Goal: Find specific page/section: Find specific page/section

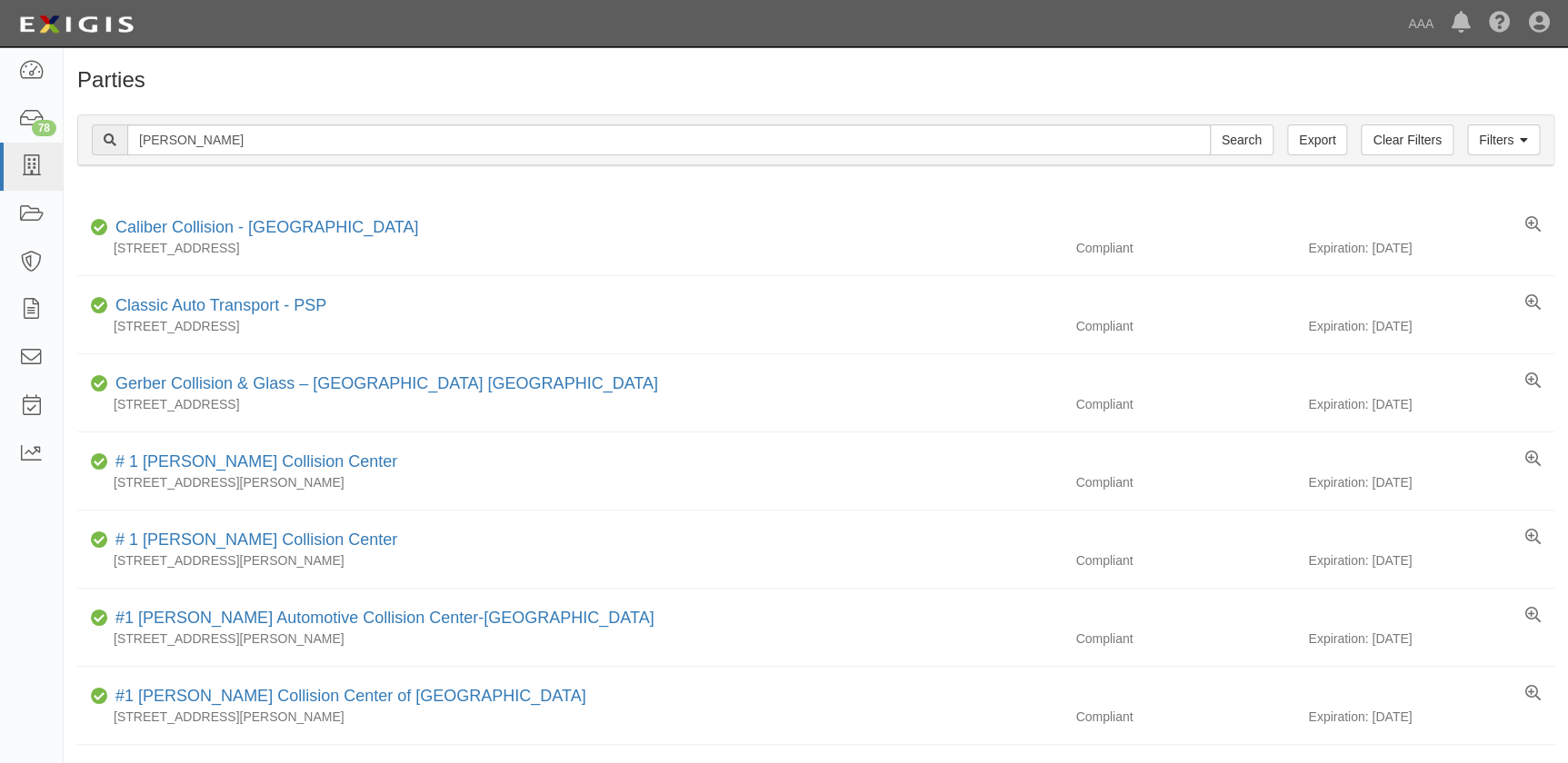
type input "hadley"
click at [1210, 124] on input "Search" at bounding box center [1241, 140] width 64 height 31
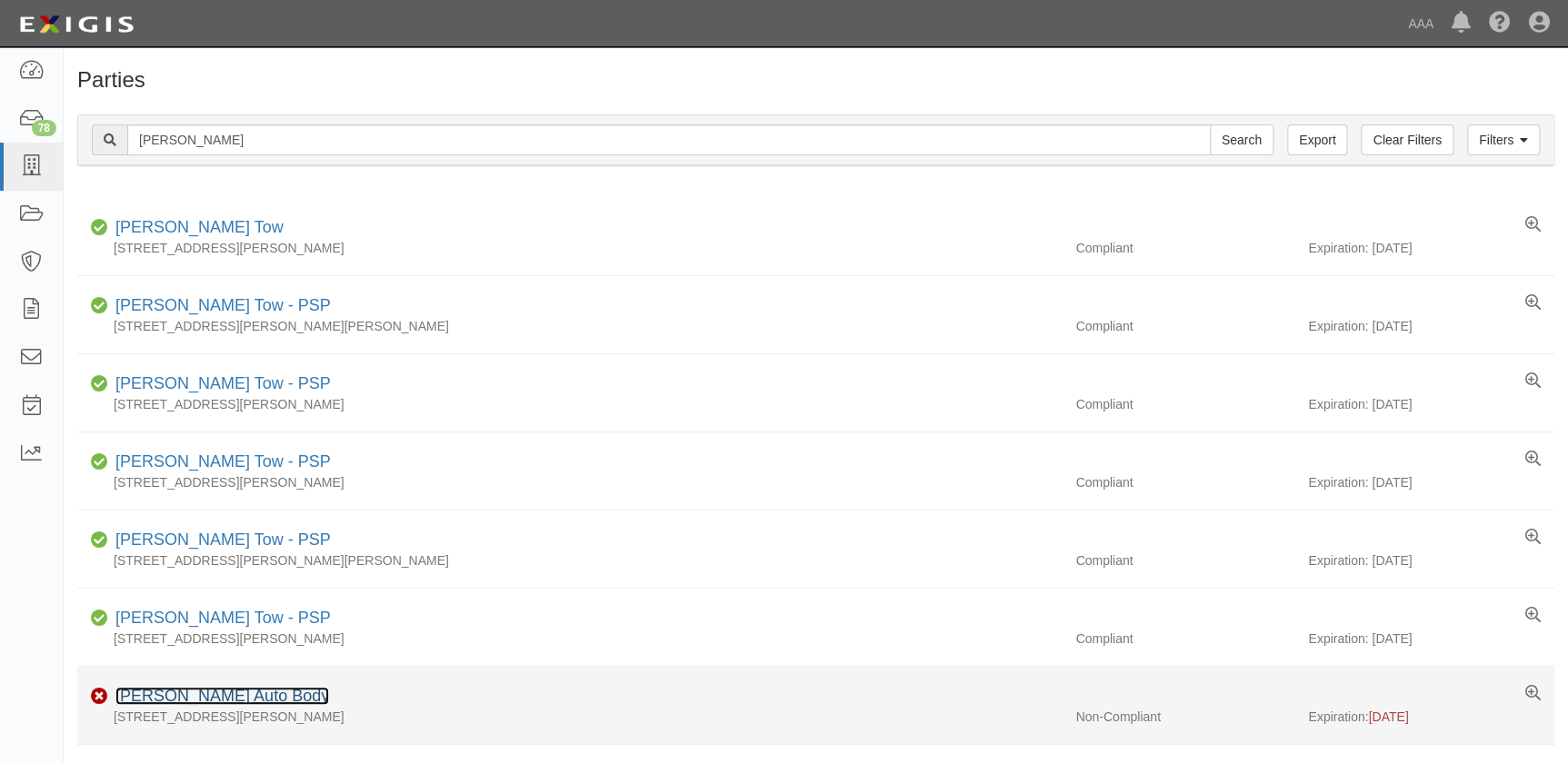
click at [214, 692] on link "[PERSON_NAME] Auto Body" at bounding box center [222, 696] width 214 height 18
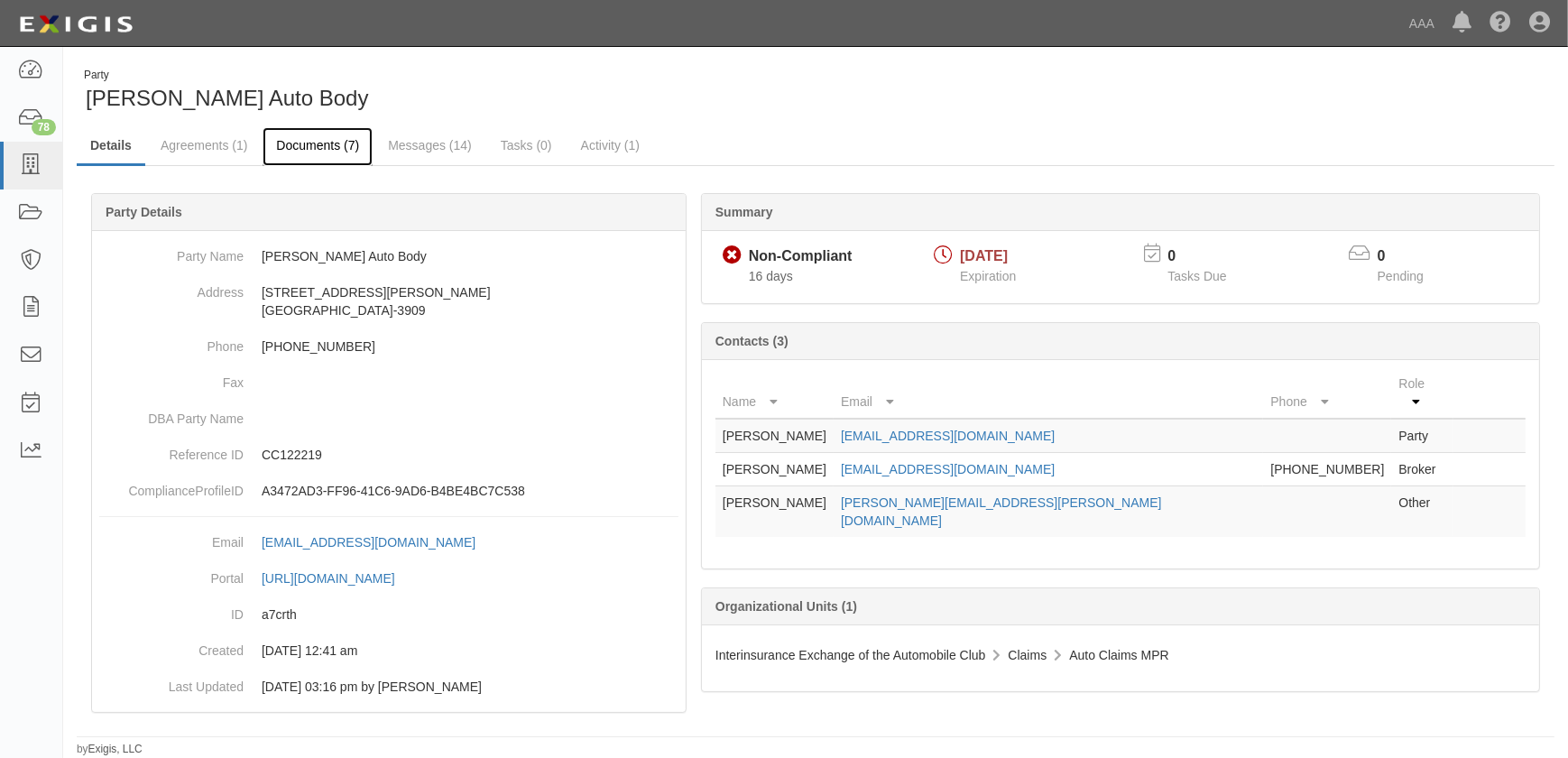
click at [310, 144] on link "Documents (7)" at bounding box center [318, 146] width 110 height 39
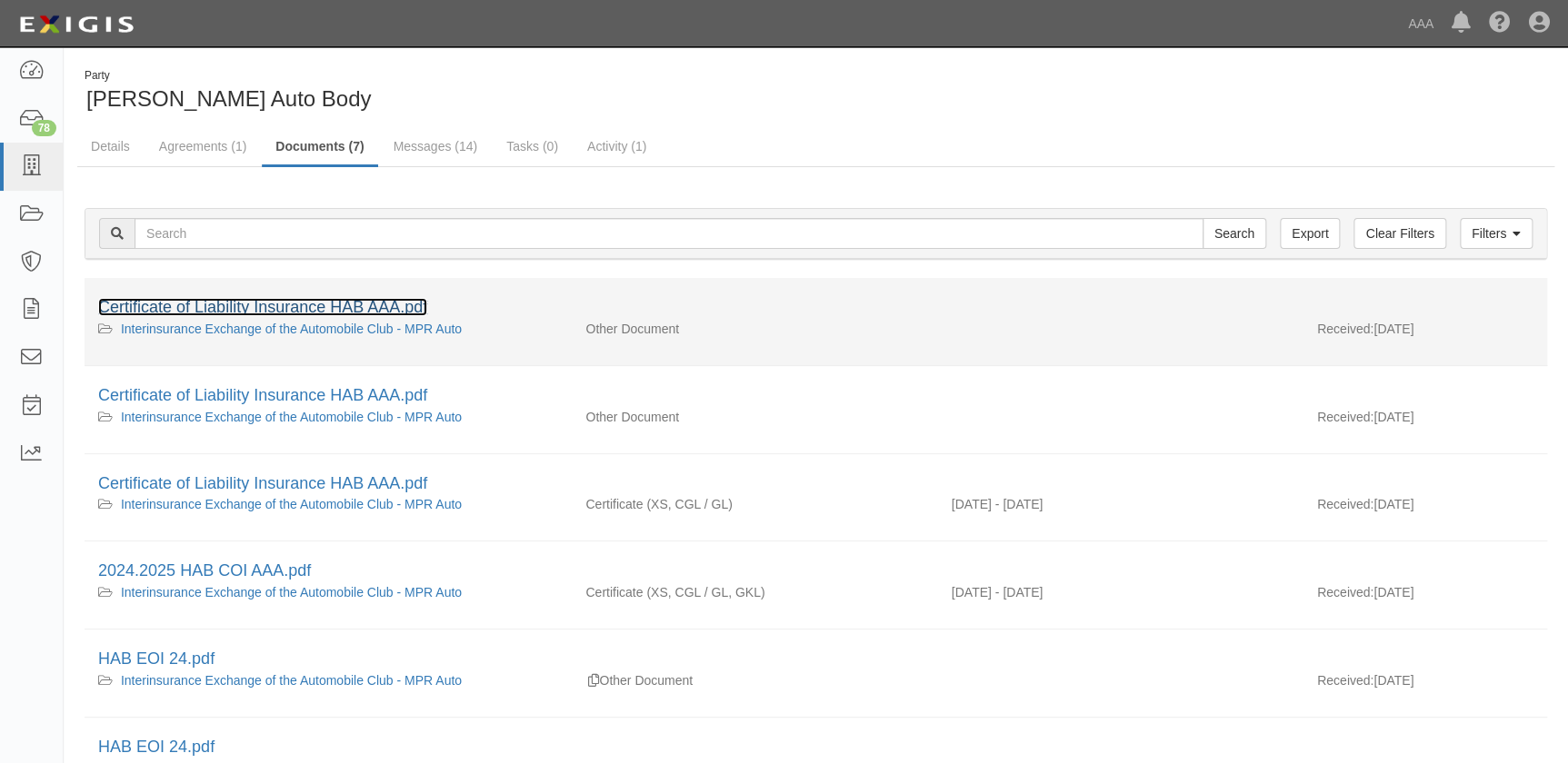
click at [295, 309] on link "Certificate of Liability Insurance HAB AAA.pdf" at bounding box center [262, 307] width 329 height 18
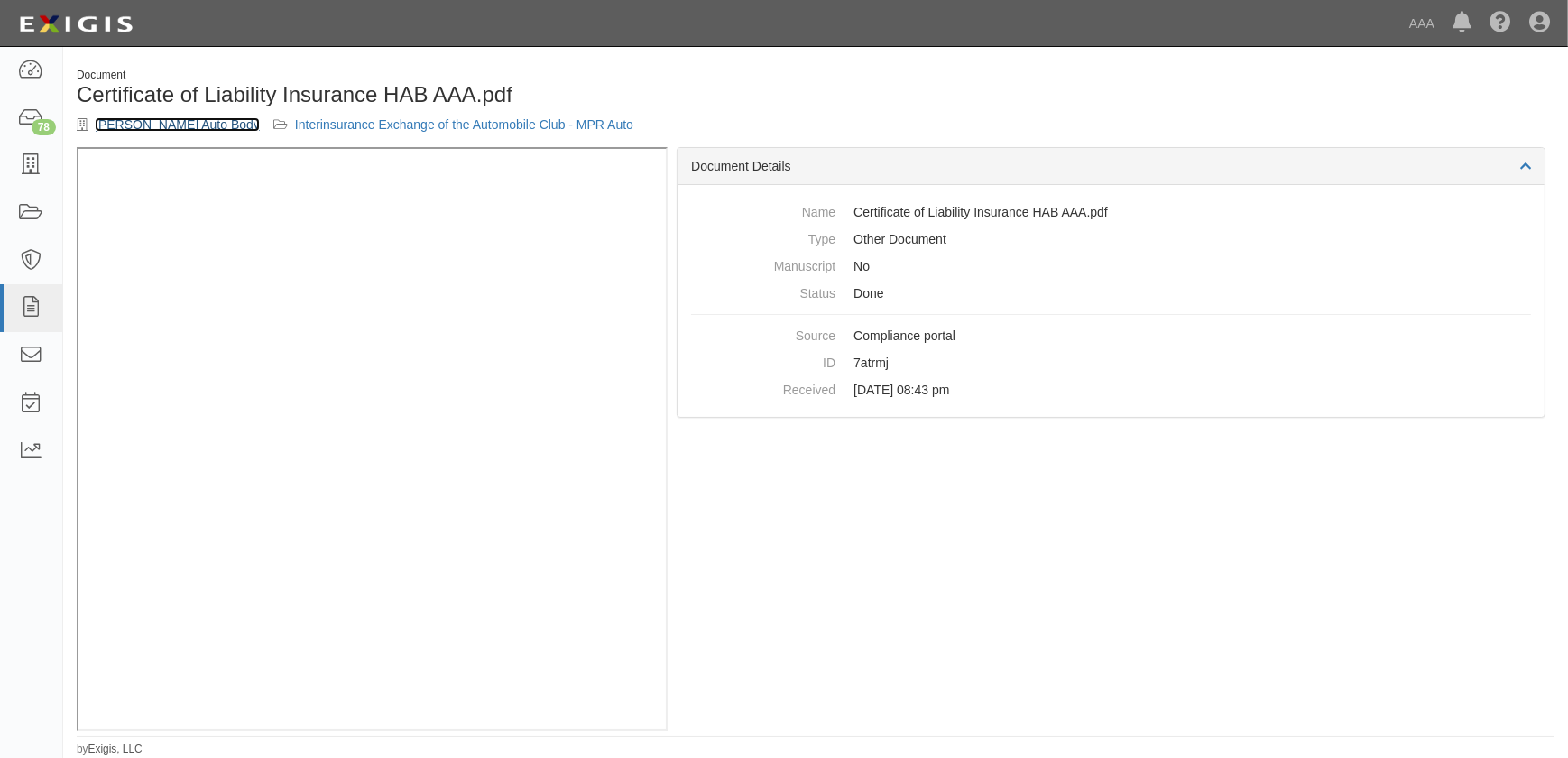
click at [176, 128] on link "[PERSON_NAME] Auto Body" at bounding box center [177, 124] width 165 height 14
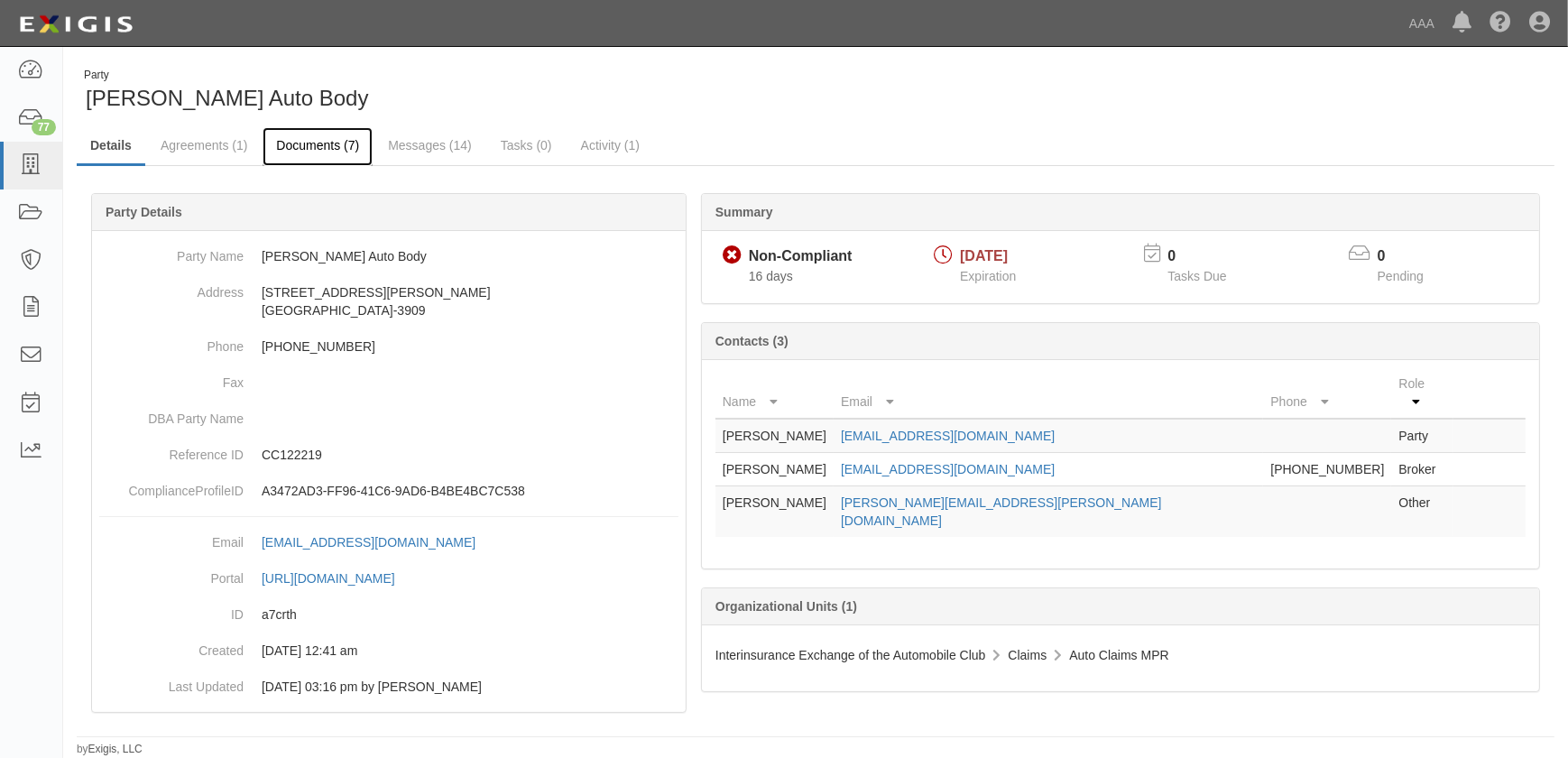
click at [334, 135] on link "Documents (7)" at bounding box center [318, 146] width 110 height 39
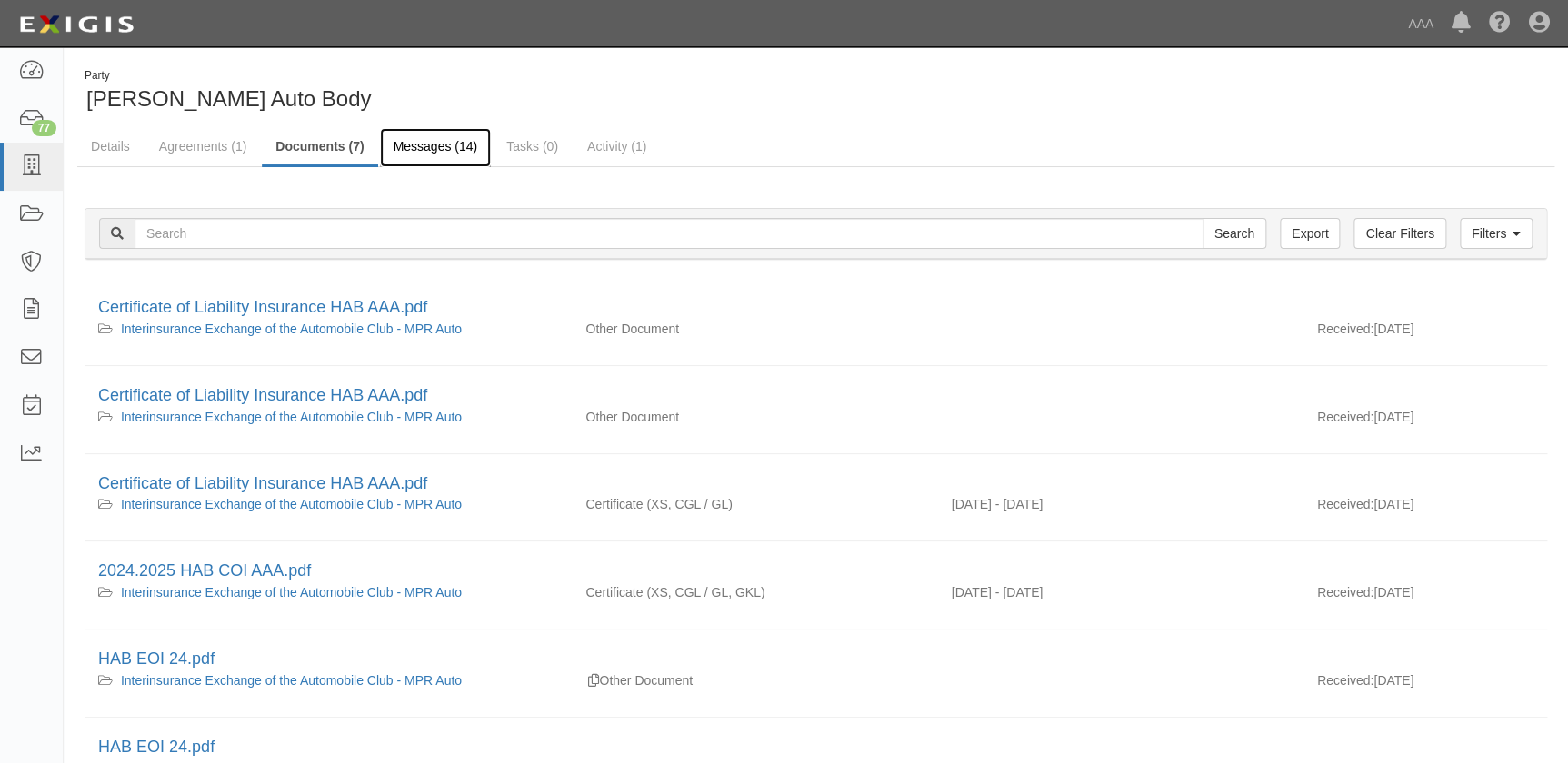
click at [419, 153] on link "Messages (14)" at bounding box center [436, 147] width 112 height 39
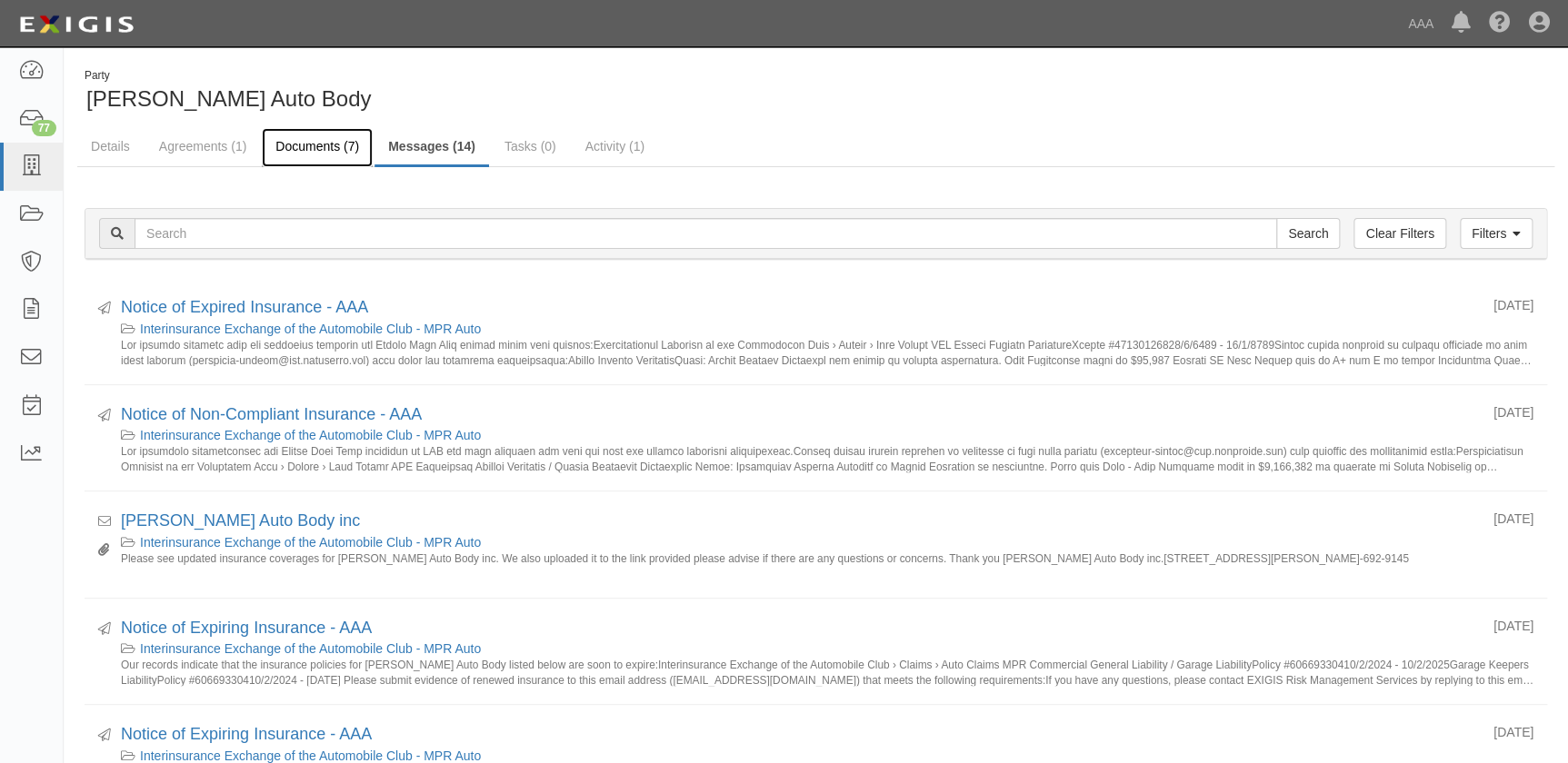
click at [322, 149] on link "Documents (7)" at bounding box center [317, 147] width 111 height 39
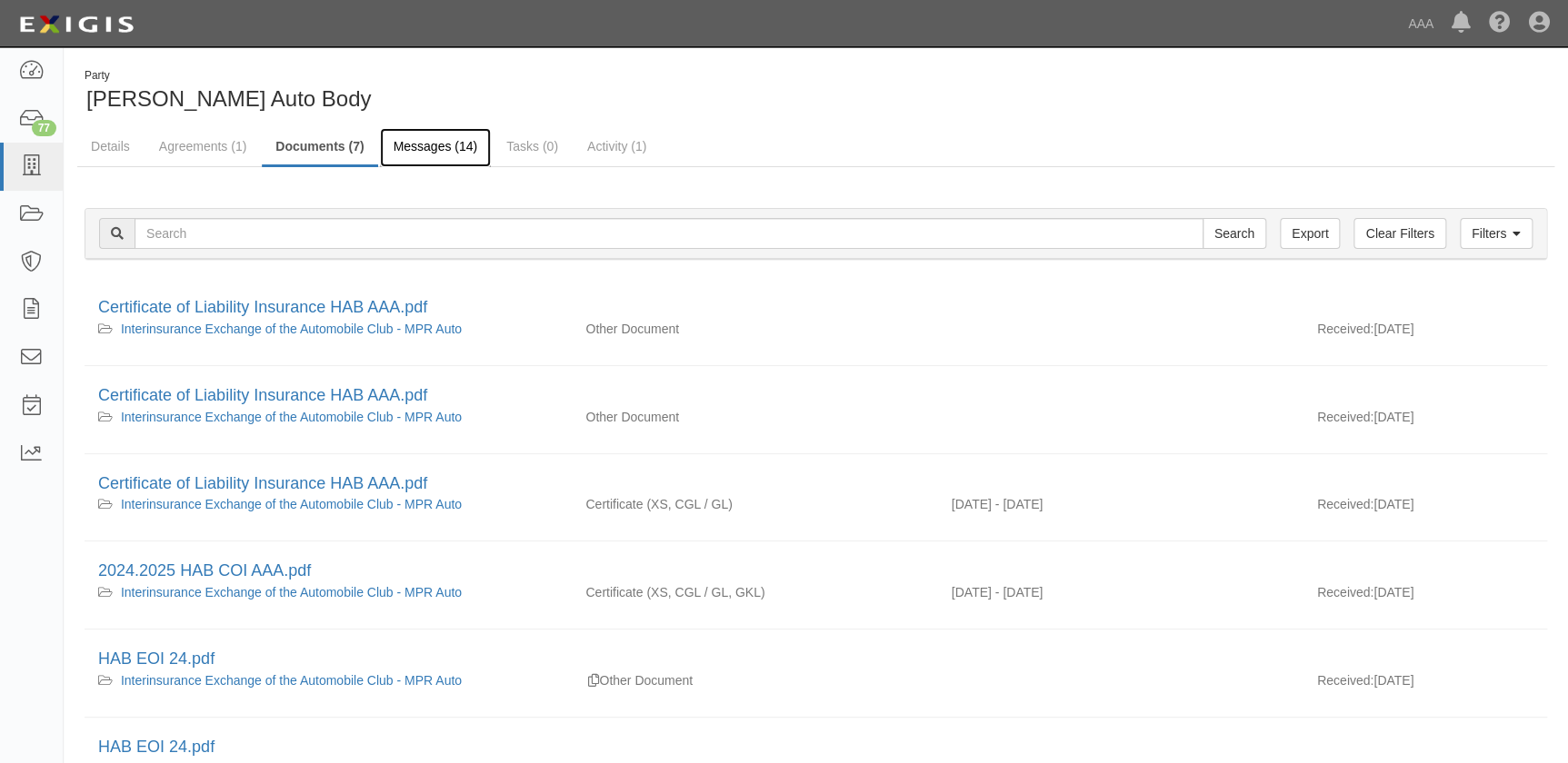
click at [410, 146] on link "Messages (14)" at bounding box center [436, 147] width 112 height 39
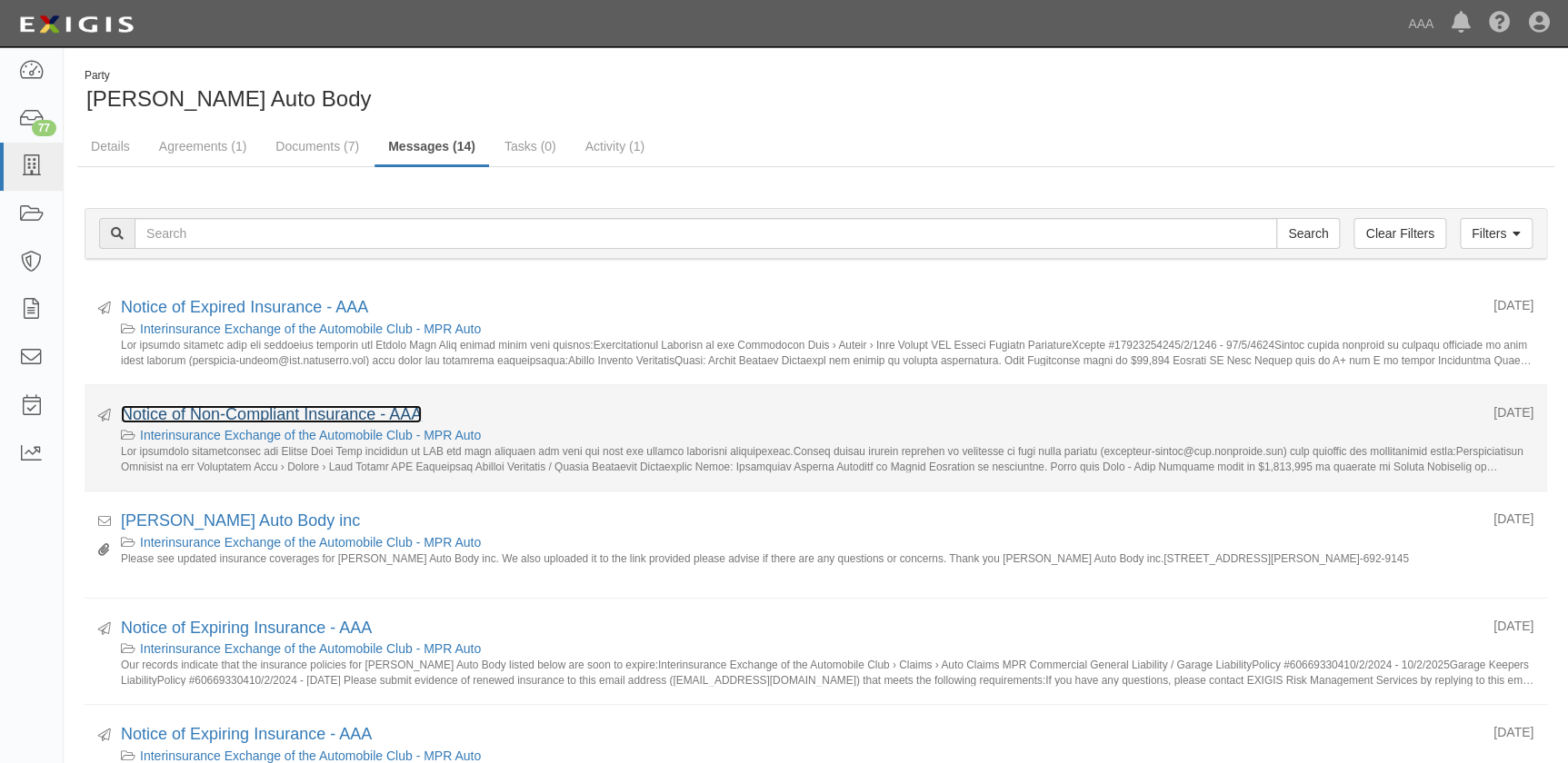
click at [296, 411] on link "Notice of Non-Compliant Insurance - AAA" at bounding box center [271, 414] width 301 height 18
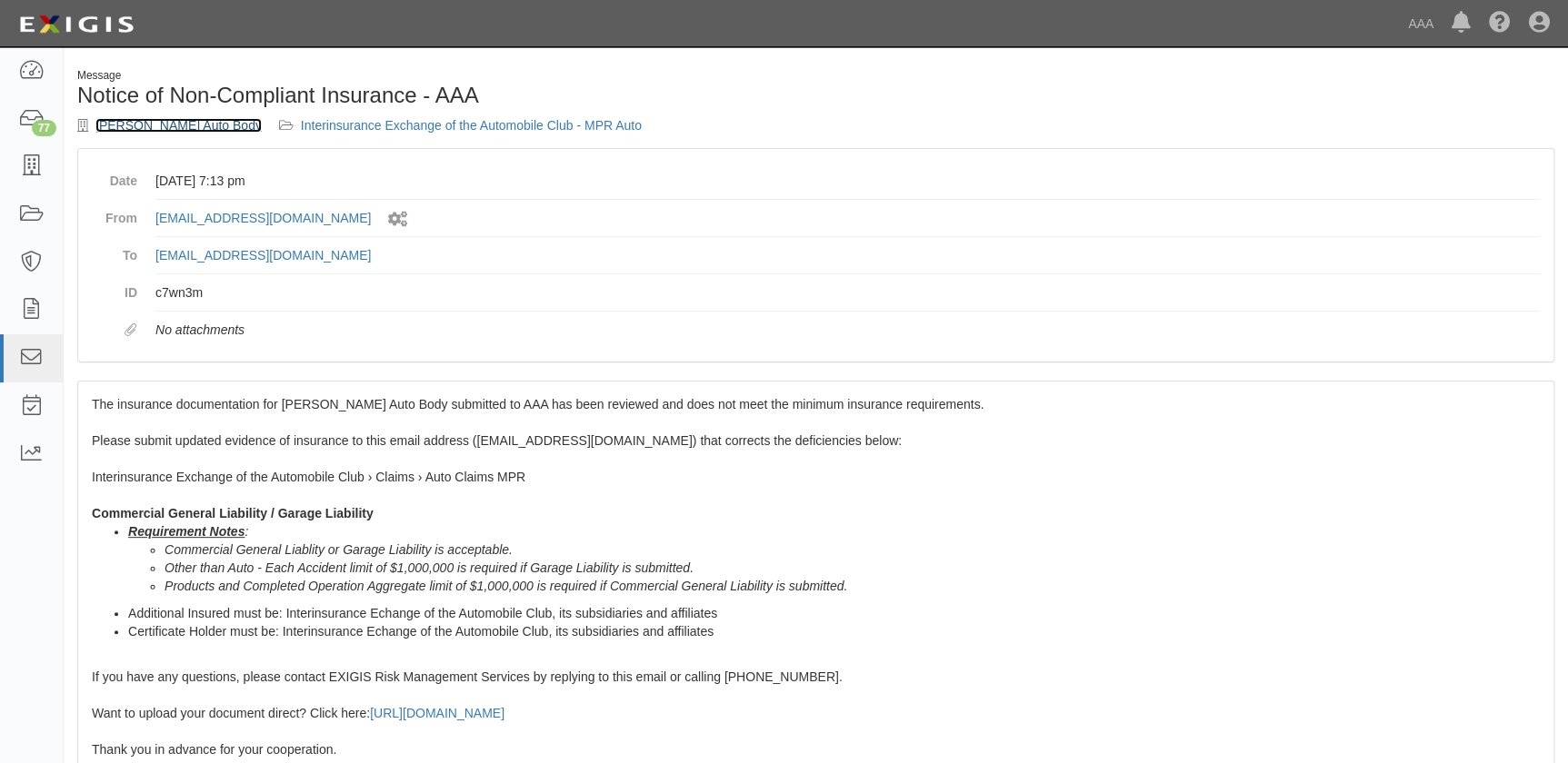
click at [159, 122] on link "[PERSON_NAME] Auto Body" at bounding box center [178, 124] width 166 height 14
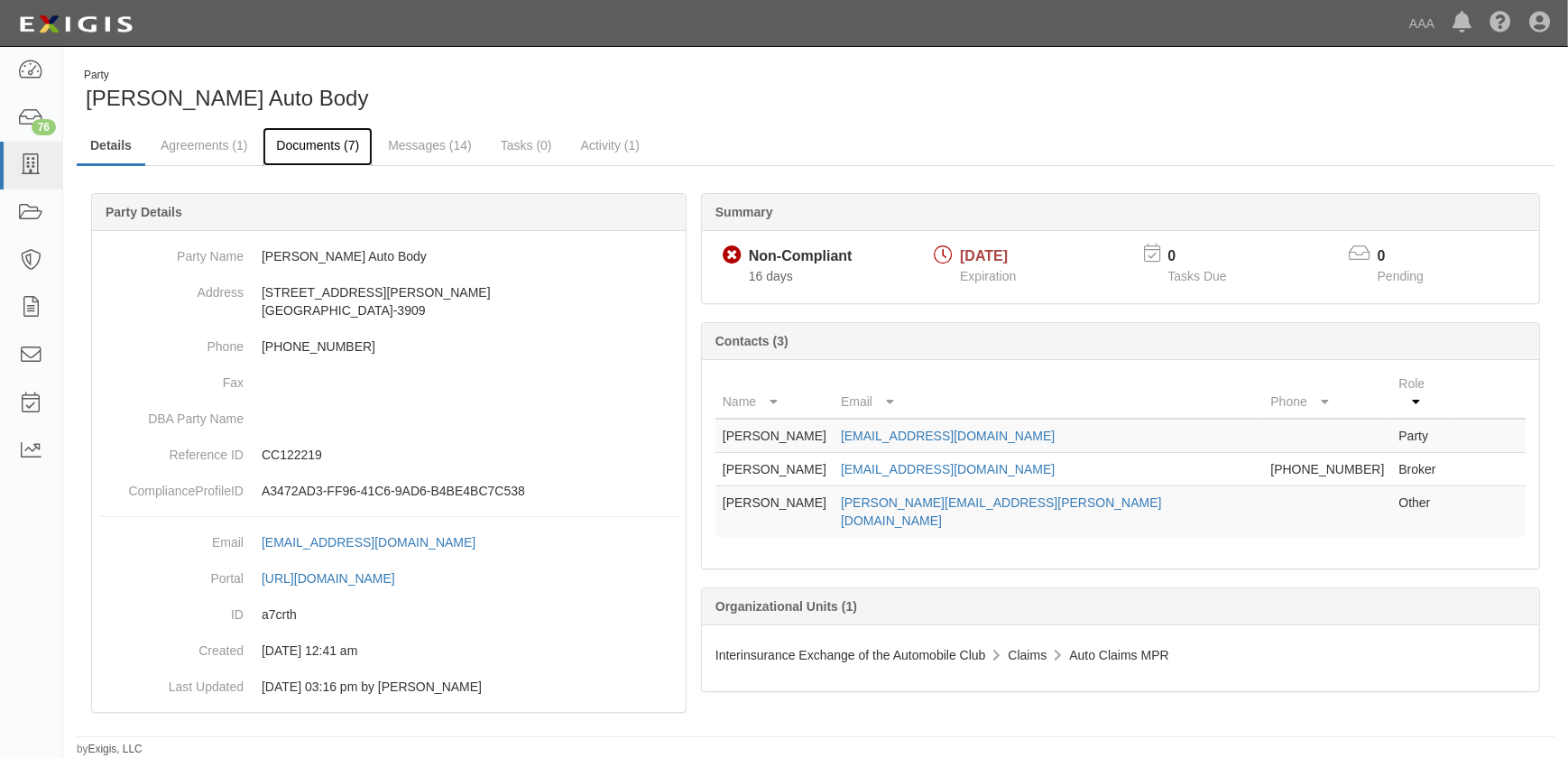
click at [302, 145] on link "Documents (7)" at bounding box center [318, 146] width 110 height 39
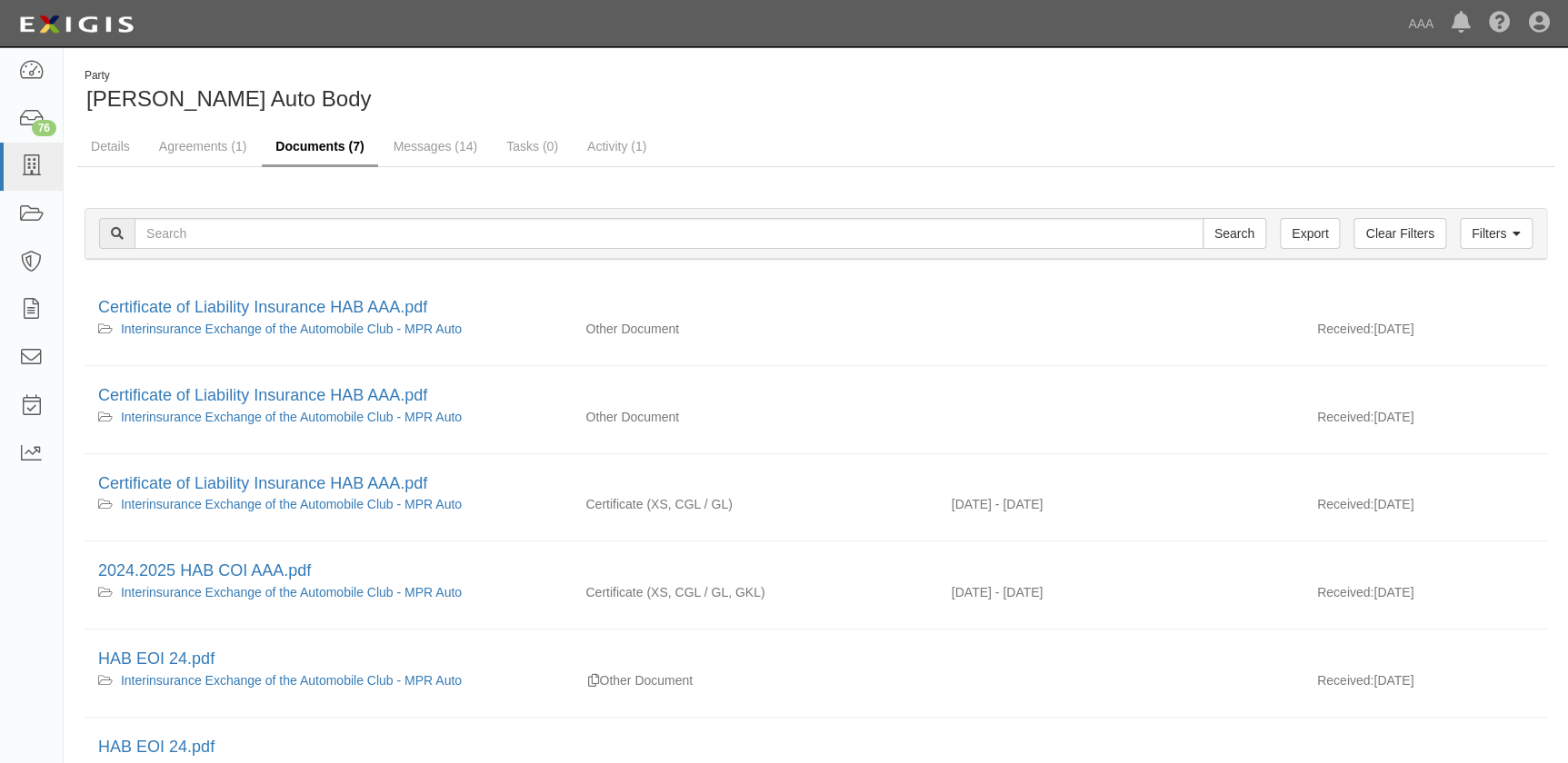
click at [312, 144] on link "Documents (7)" at bounding box center [320, 147] width 116 height 39
click at [111, 149] on link "Details" at bounding box center [110, 147] width 66 height 39
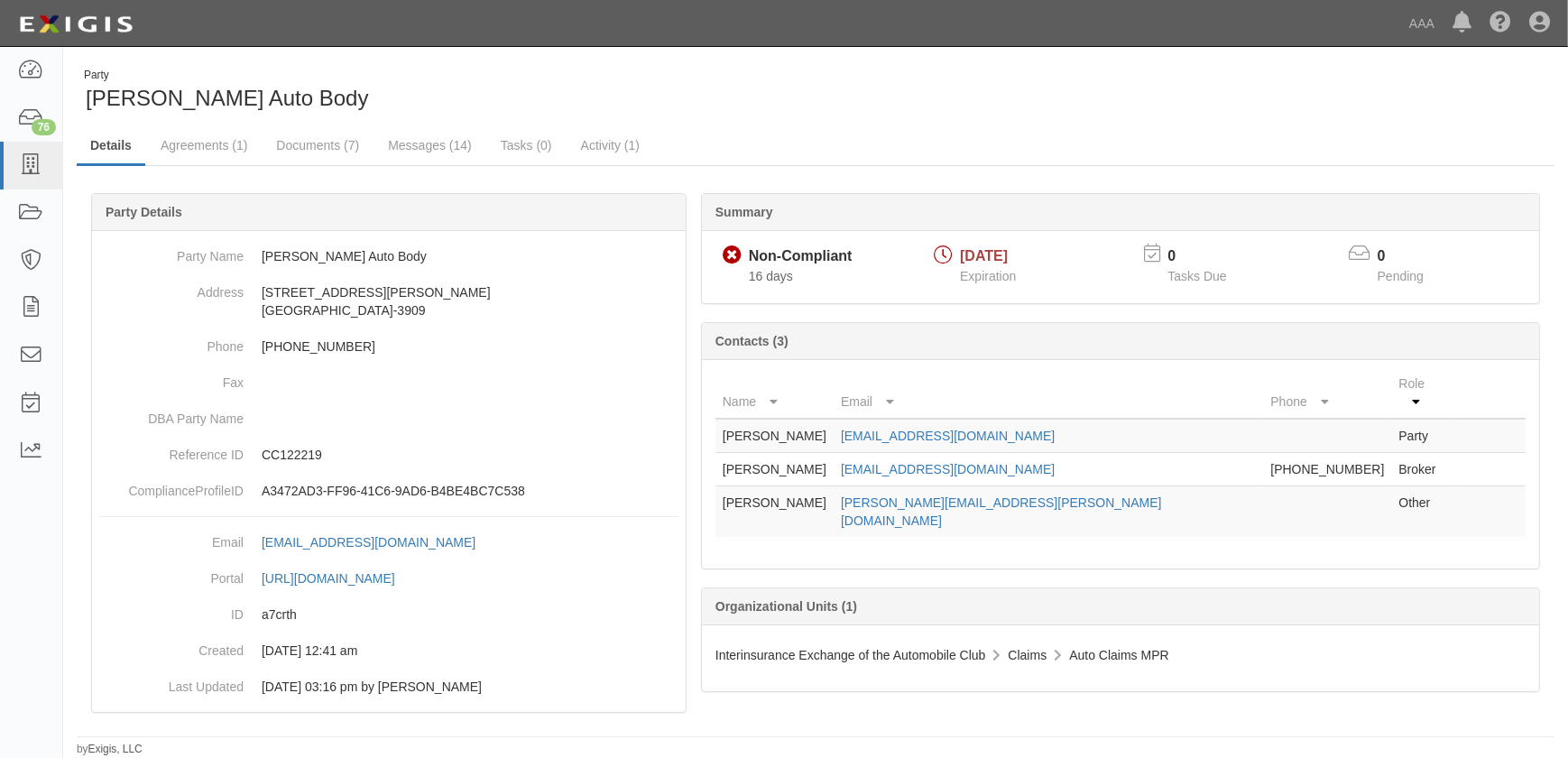
click at [911, 117] on div "Party [PERSON_NAME] Auto Body Details Agreements (1) Documents (7) Messages (14…" at bounding box center [815, 413] width 1505 height 690
